Goal: Task Accomplishment & Management: Manage account settings

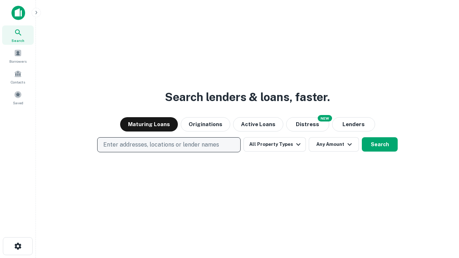
click at [169, 145] on p "Enter addresses, locations or lender names" at bounding box center [161, 145] width 116 height 9
type input "**********"
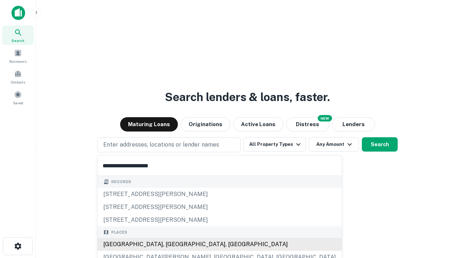
click at [171, 245] on div "[GEOGRAPHIC_DATA], [GEOGRAPHIC_DATA], [GEOGRAPHIC_DATA]" at bounding box center [220, 244] width 244 height 13
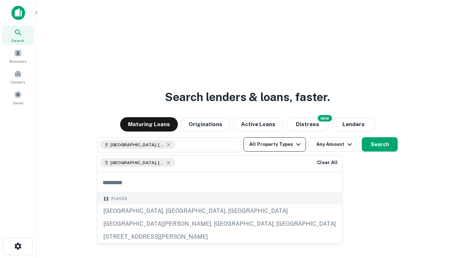
click at [275, 145] on button "All Property Types" at bounding box center [275, 144] width 62 height 14
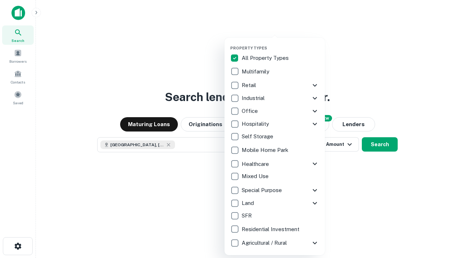
click at [280, 43] on button "button" at bounding box center [280, 43] width 100 height 0
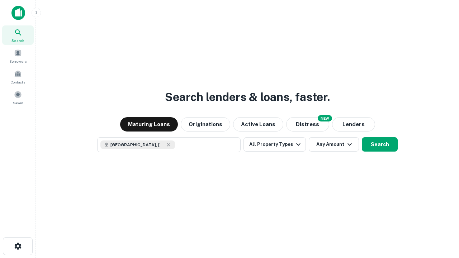
scroll to position [11, 0]
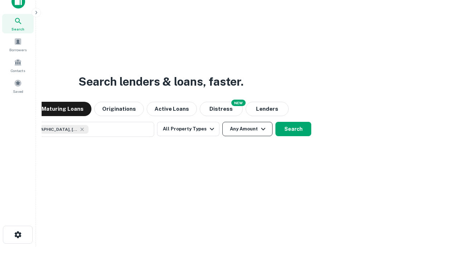
click at [222, 122] on button "Any Amount" at bounding box center [247, 129] width 50 height 14
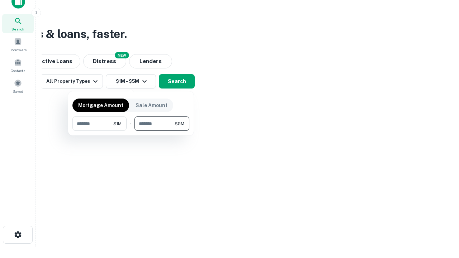
type input "*******"
click at [131, 131] on button "button" at bounding box center [130, 131] width 117 height 0
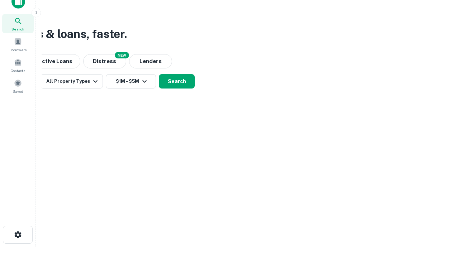
scroll to position [11, 0]
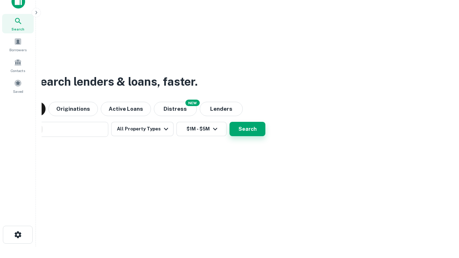
click at [230, 122] on button "Search" at bounding box center [248, 129] width 36 height 14
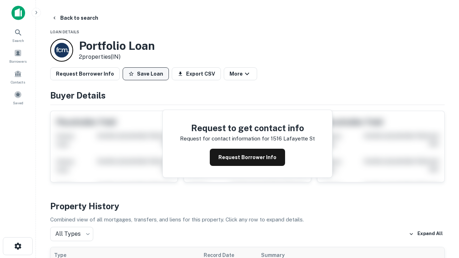
click at [146, 74] on button "Save Loan" at bounding box center [146, 73] width 46 height 13
click at [147, 74] on button "Save Loan" at bounding box center [146, 73] width 46 height 13
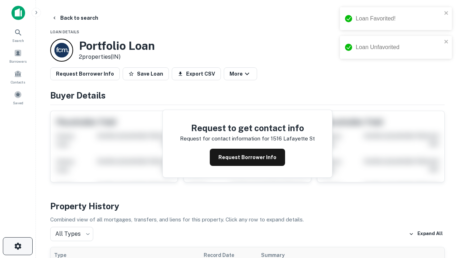
click at [18, 246] on icon "button" at bounding box center [18, 246] width 9 height 9
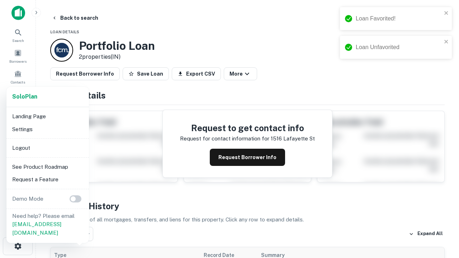
click at [47, 148] on li "Logout" at bounding box center [47, 148] width 77 height 13
